Goal: Task Accomplishment & Management: Use online tool/utility

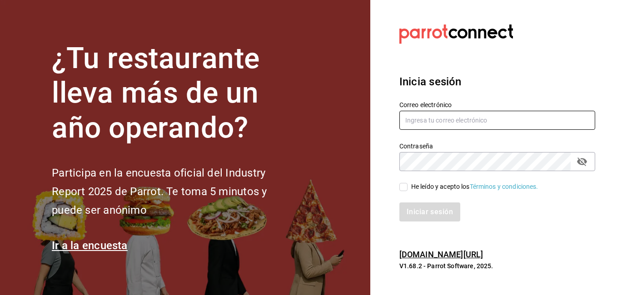
type input "erick.ugarte@maoza.com.mx"
click at [432, 183] on div "He leído y acepto los Términos y condiciones." at bounding box center [474, 187] width 127 height 10
click at [408, 183] on input "He leído y acepto los Términos y condiciones." at bounding box center [403, 187] width 8 height 8
checkbox input "true"
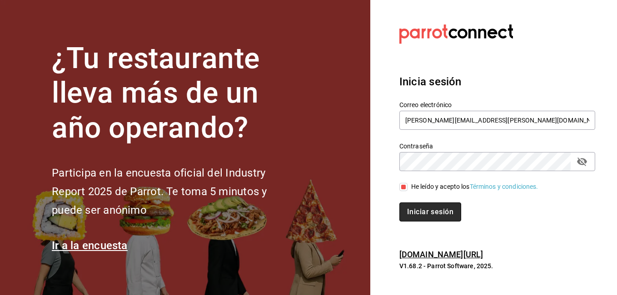
click at [437, 208] on button "Iniciar sesión" at bounding box center [430, 212] width 62 height 19
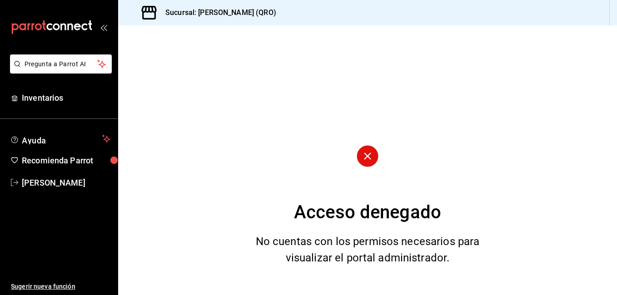
drag, startPoint x: 618, startPoint y: 256, endPoint x: 617, endPoint y: 249, distance: 7.1
click at [617, 255] on html "Pregunta a Parrot AI Inventarios Ayuda Recomienda Parrot [PERSON_NAME] nueva fu…" at bounding box center [308, 147] width 617 height 295
click at [51, 98] on span "Inventarios" at bounding box center [66, 98] width 89 height 12
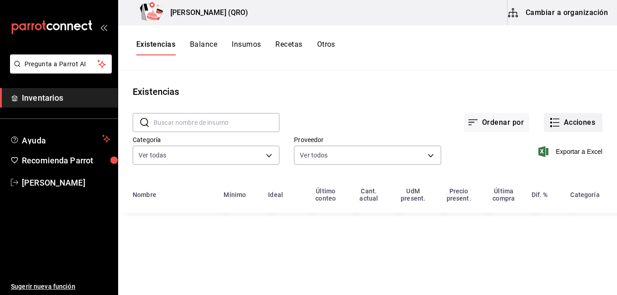
click at [558, 121] on icon "button" at bounding box center [554, 122] width 11 height 11
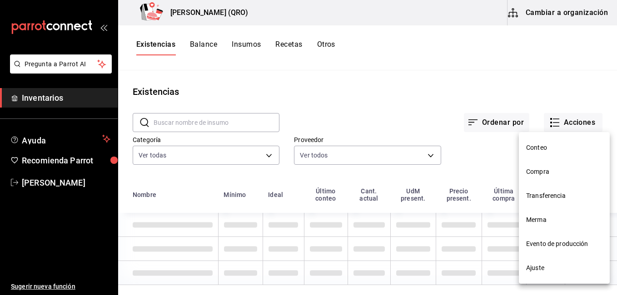
click at [550, 170] on span "Compra" at bounding box center [564, 172] width 76 height 10
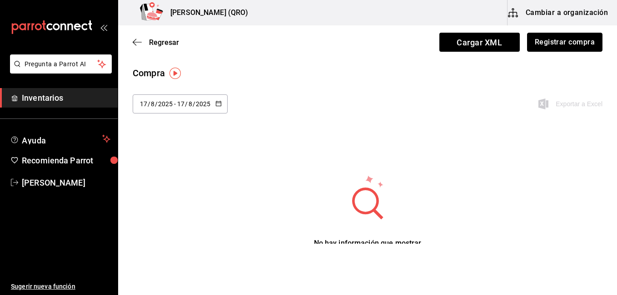
click at [541, 45] on button "Registrar compra" at bounding box center [564, 42] width 75 height 19
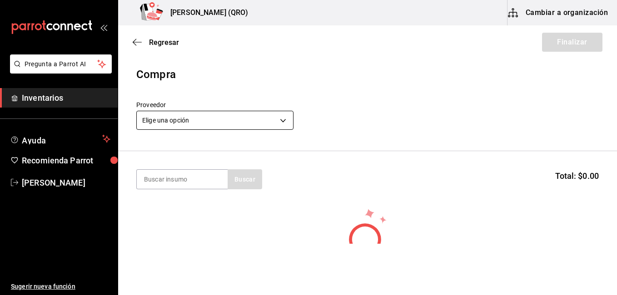
click at [261, 122] on body "Pregunta a Parrot AI Inventarios Ayuda Recomienda Parrot [PERSON_NAME] Sugerir …" at bounding box center [308, 122] width 617 height 244
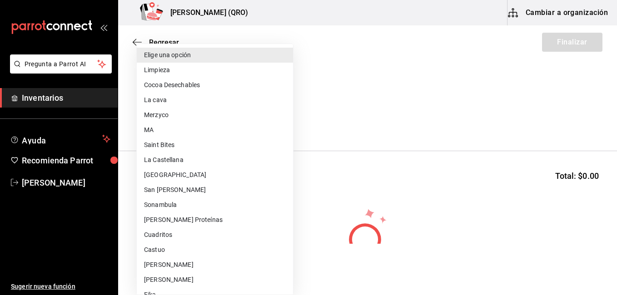
click at [201, 170] on li "[GEOGRAPHIC_DATA]" at bounding box center [215, 175] width 156 height 15
type input "c49d269c-978e-424e-b604-6197c6803b72"
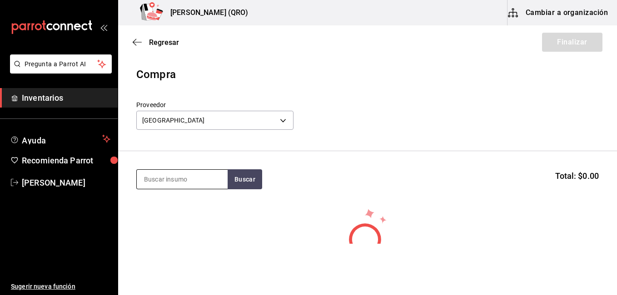
click at [198, 175] on input at bounding box center [182, 179] width 91 height 19
